Goal: Entertainment & Leisure: Consume media (video, audio)

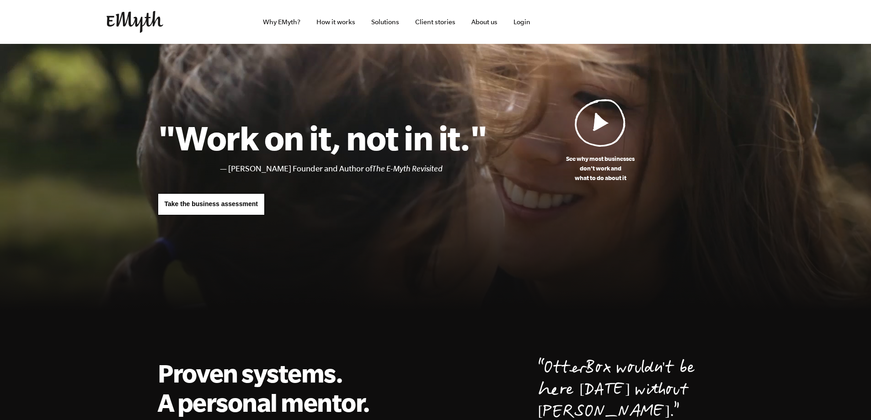
click at [603, 120] on img at bounding box center [600, 123] width 51 height 48
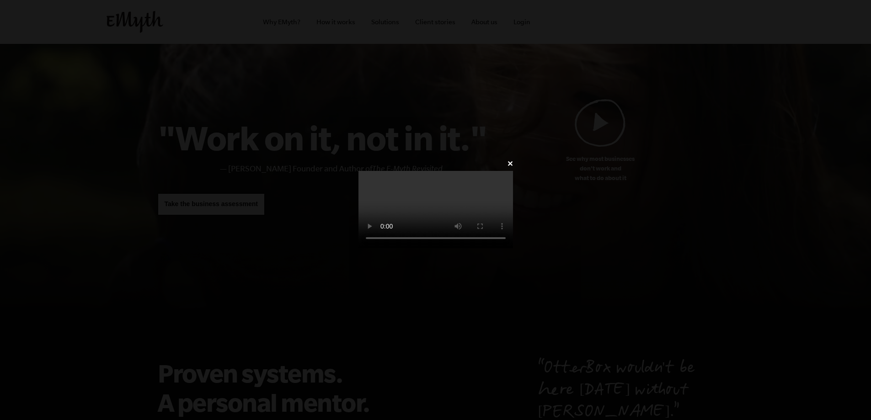
click at [364, 199] on video at bounding box center [435, 209] width 154 height 77
click at [513, 213] on video at bounding box center [435, 209] width 154 height 77
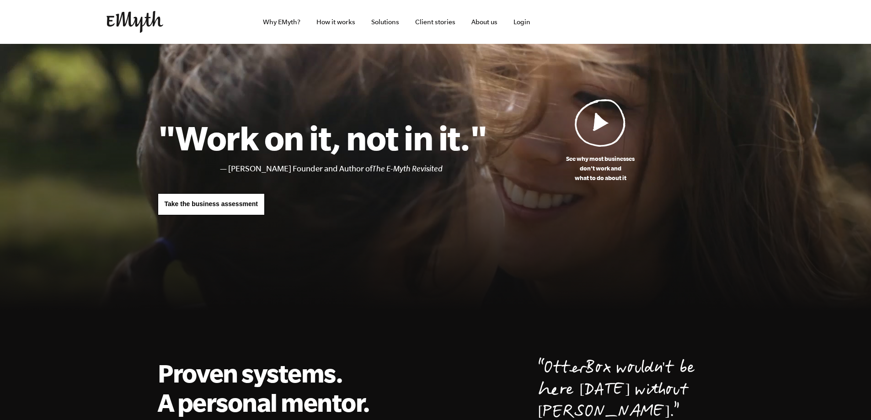
click at [596, 120] on img at bounding box center [600, 123] width 51 height 48
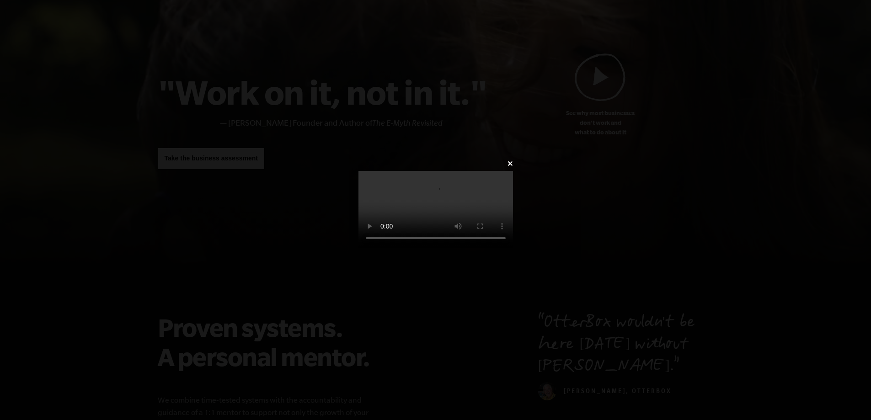
scroll to position [137, 0]
